Goal: Obtain resource: Download file/media

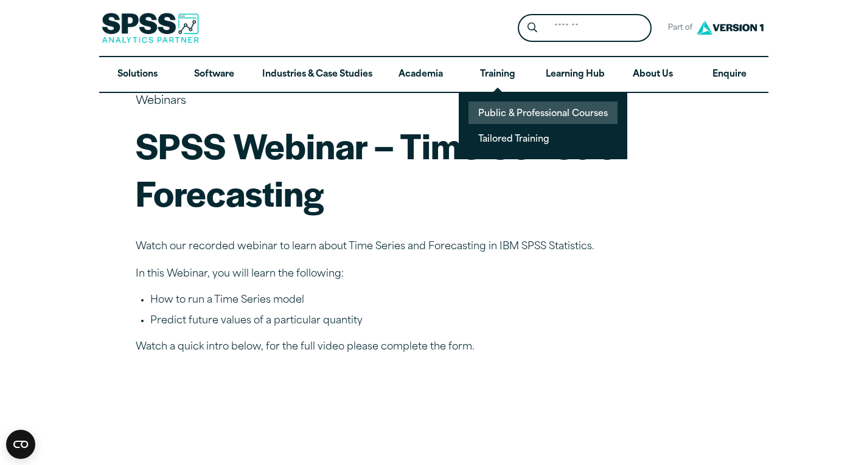
click at [522, 117] on link "Public & Professional Courses" at bounding box center [542, 113] width 149 height 23
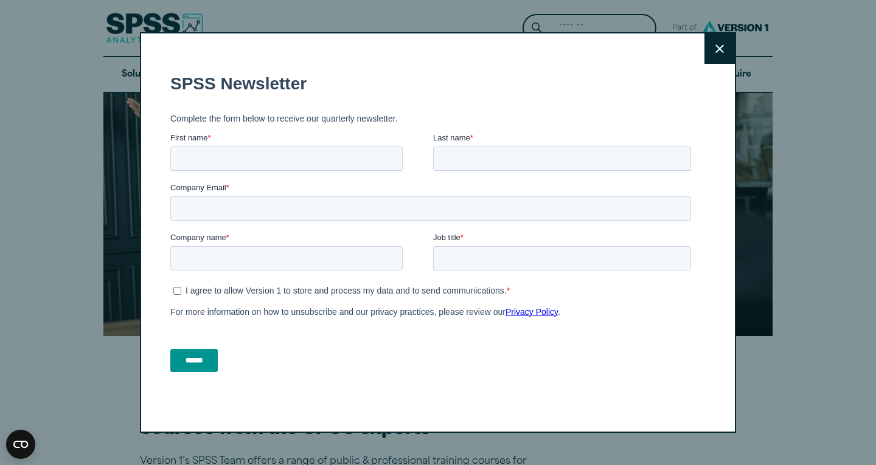
click at [717, 54] on button "Close" at bounding box center [719, 48] width 30 height 30
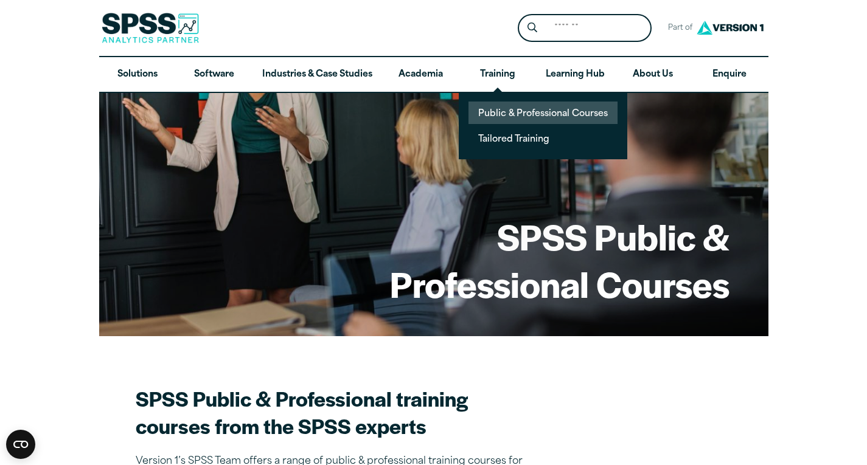
click at [506, 117] on link "Public & Professional Courses" at bounding box center [542, 113] width 149 height 23
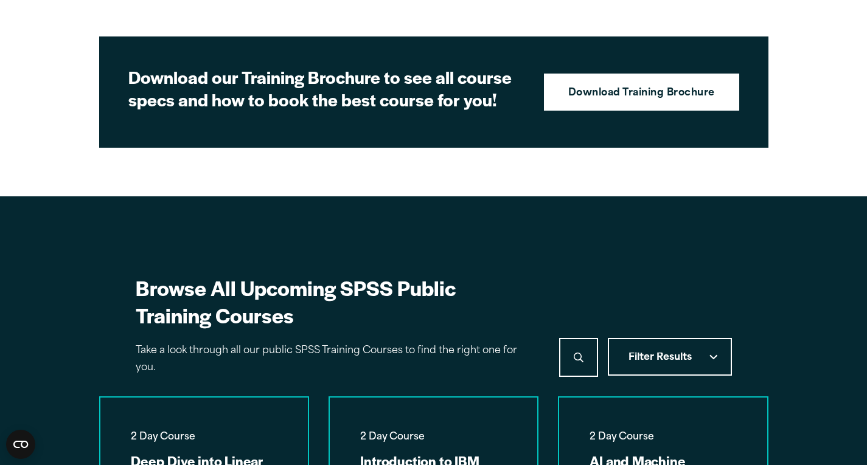
scroll to position [546, 0]
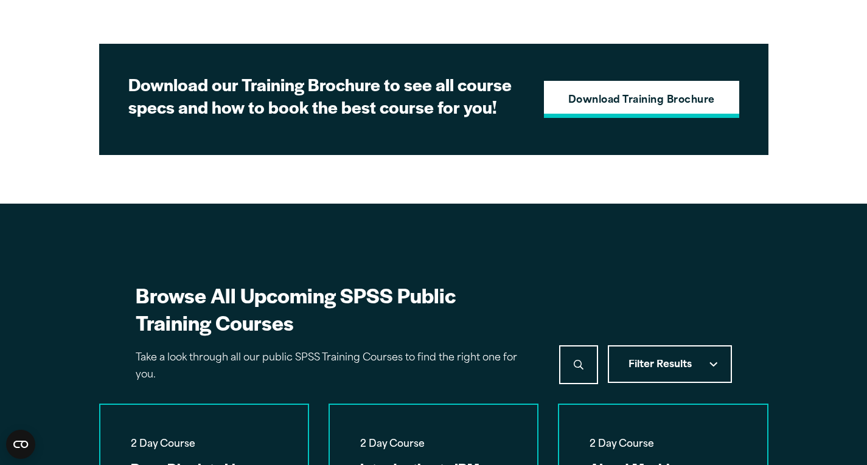
click at [645, 100] on strong "Download Training Brochure" at bounding box center [641, 101] width 146 height 16
